Goal: Task Accomplishment & Management: Manage account settings

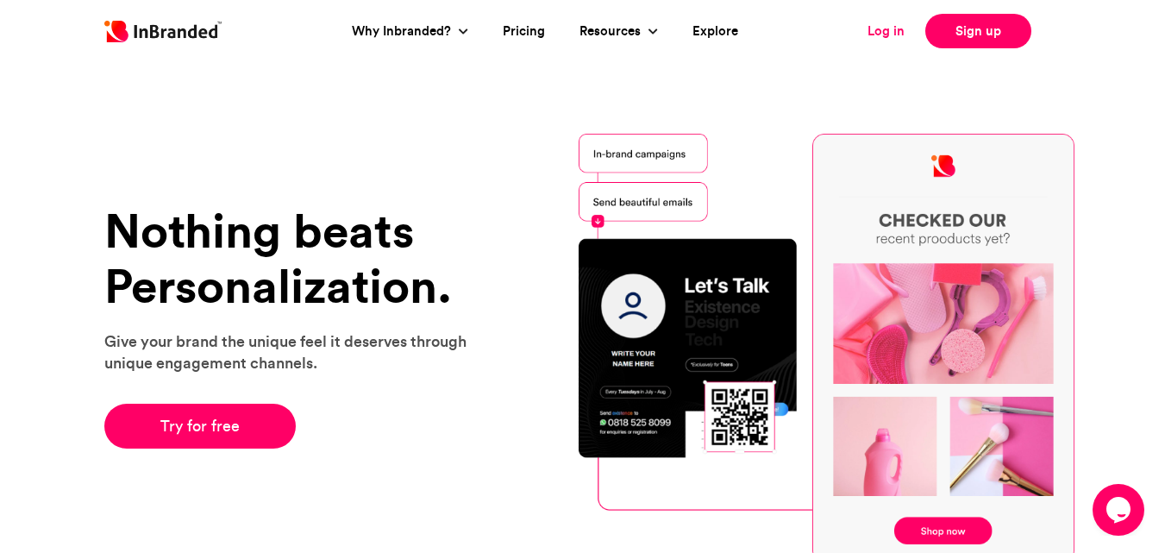
click at [880, 27] on link "Log in" at bounding box center [886, 32] width 37 height 20
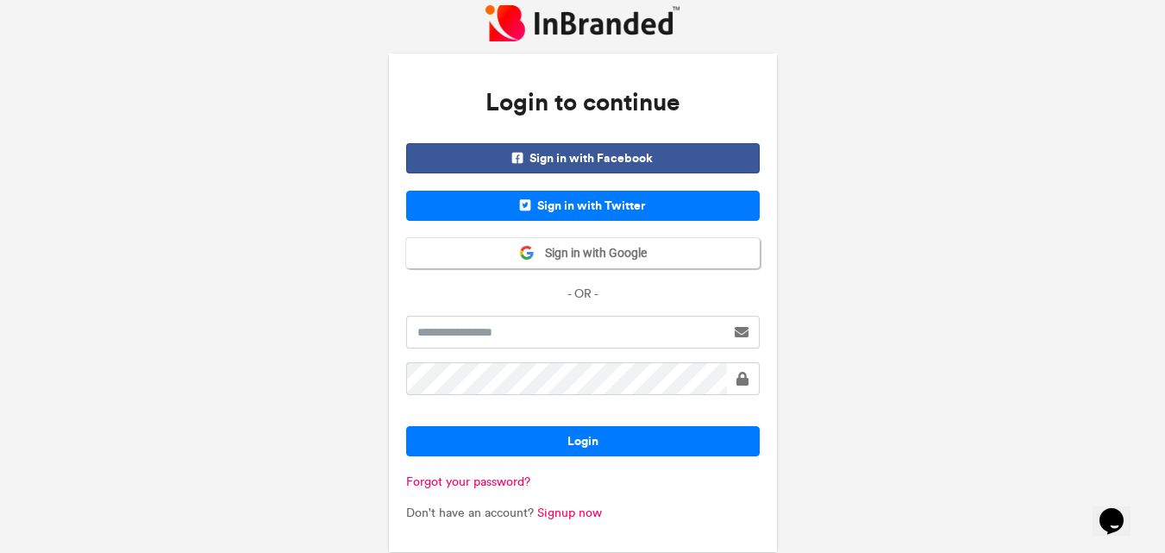
scroll to position [505, 0]
type input "********"
click at [737, 374] on span at bounding box center [743, 379] width 12 height 14
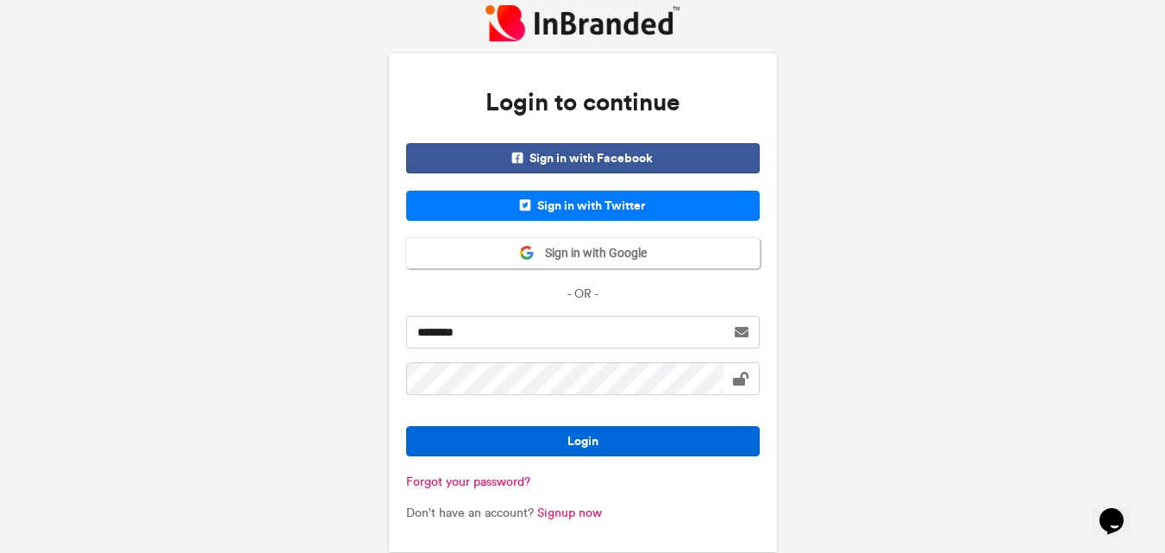
click at [624, 437] on button "Login" at bounding box center [583, 441] width 354 height 30
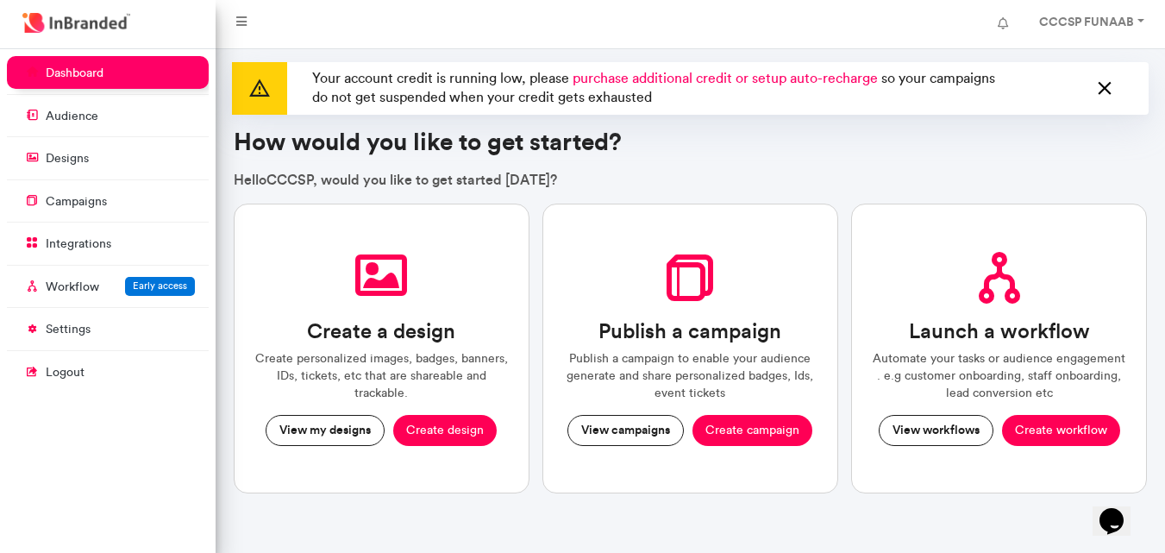
click at [1102, 85] on icon at bounding box center [1105, 89] width 22 height 28
